Goal: Information Seeking & Learning: Learn about a topic

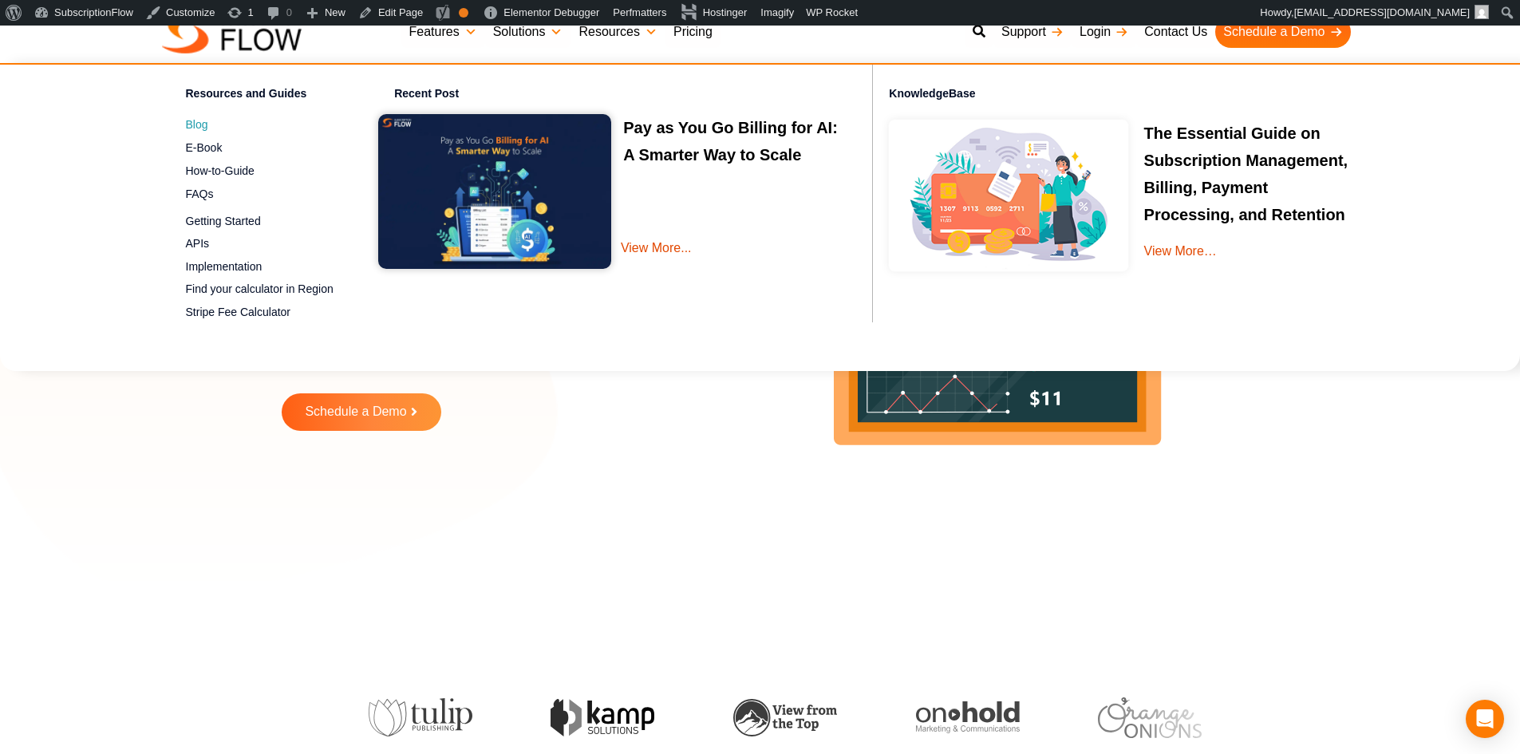
click at [198, 128] on span "Blog" at bounding box center [197, 124] width 22 height 17
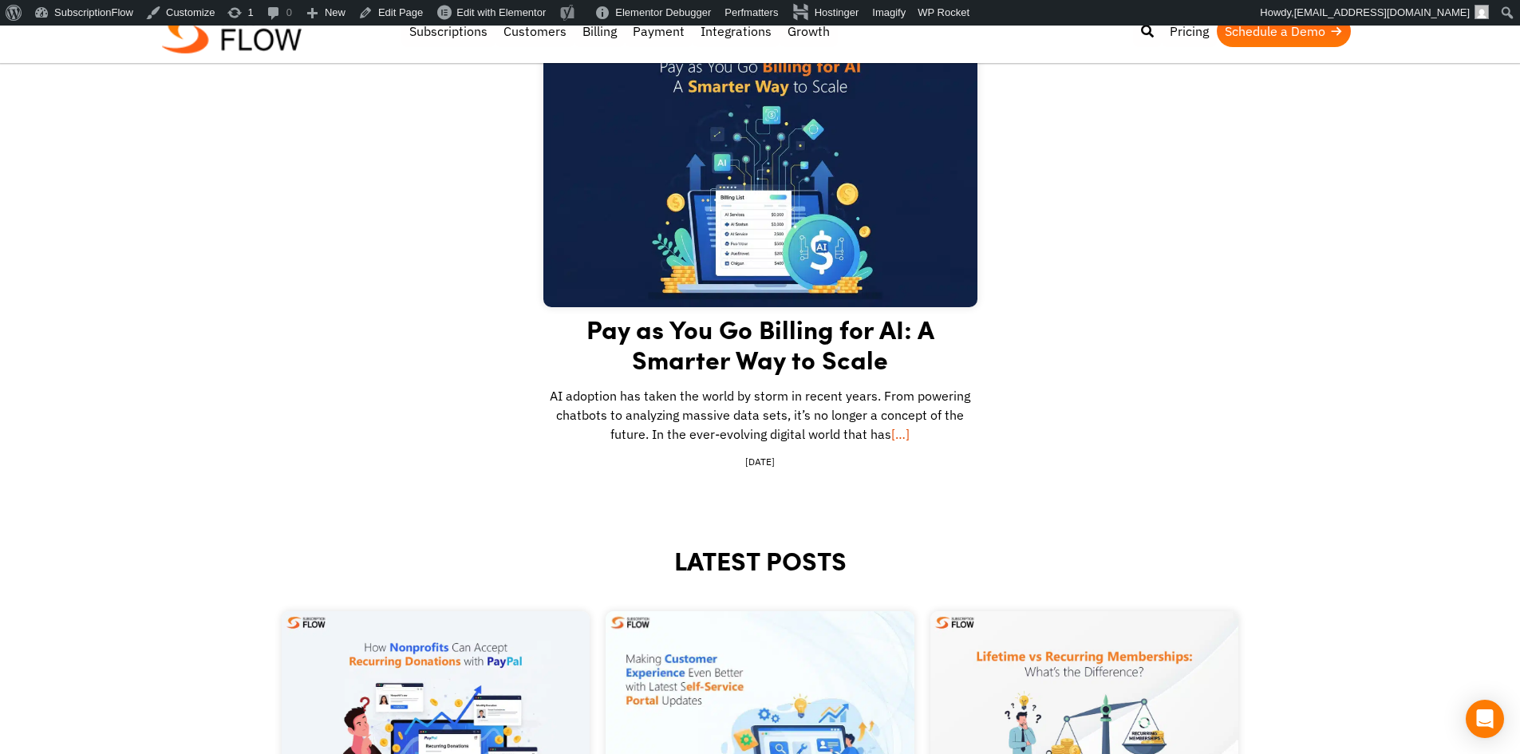
click at [904, 436] on link "[…]" at bounding box center [900, 434] width 18 height 16
